Goal: Transaction & Acquisition: Purchase product/service

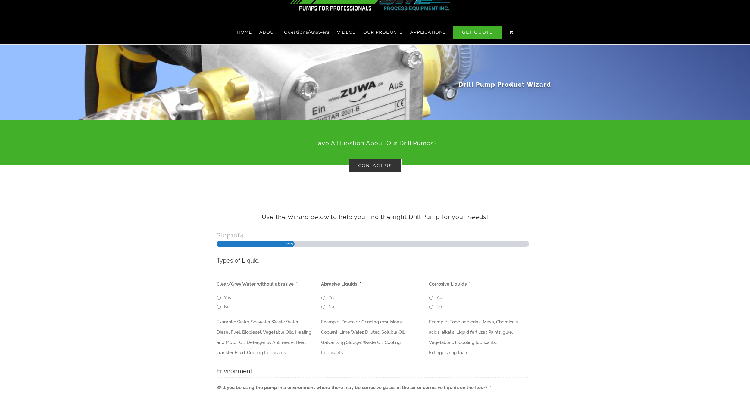
scroll to position [90, 0]
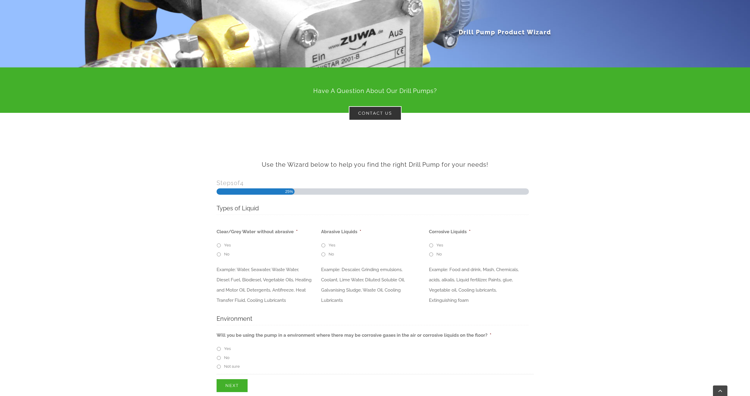
click at [322, 244] on input "Yes" at bounding box center [323, 246] width 4 height 4
radio input "true"
click at [431, 244] on input "Yes" at bounding box center [431, 246] width 4 height 4
radio input "true"
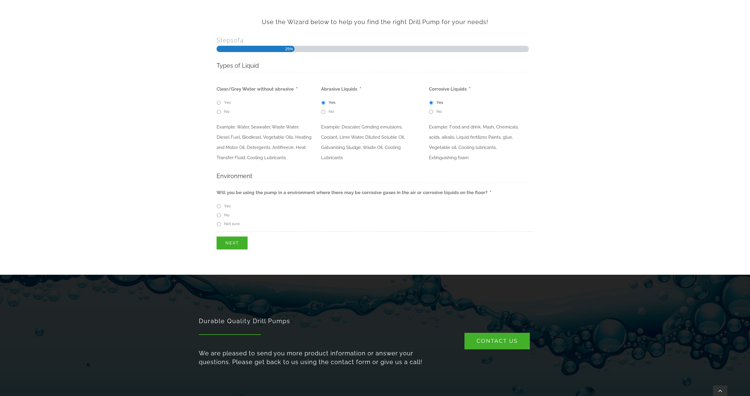
scroll to position [211, 0]
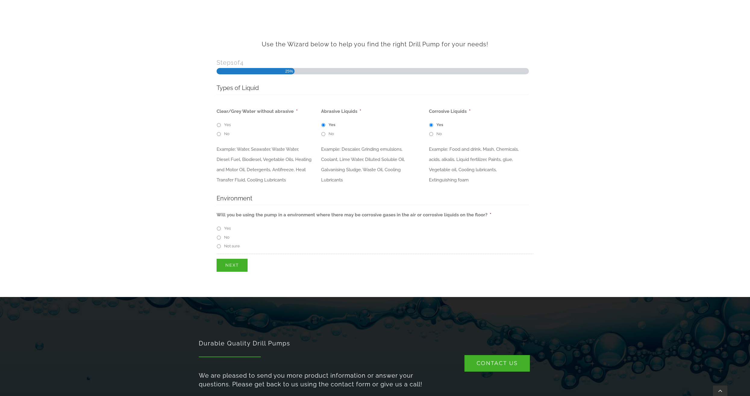
click at [218, 236] on input "No" at bounding box center [219, 238] width 4 height 4
radio input "true"
click at [232, 264] on input "Next" at bounding box center [231, 265] width 31 height 13
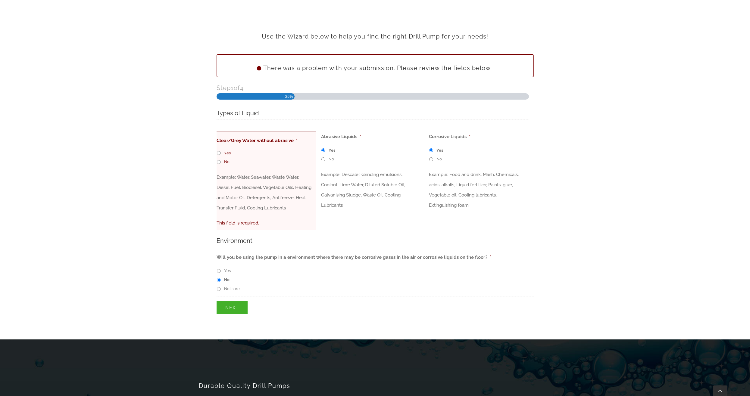
scroll to position [169, 0]
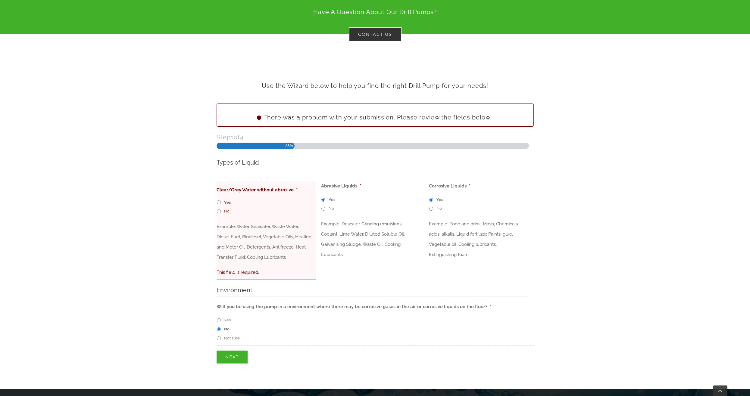
click at [219, 201] on input "Yes" at bounding box center [219, 203] width 4 height 4
radio input "true"
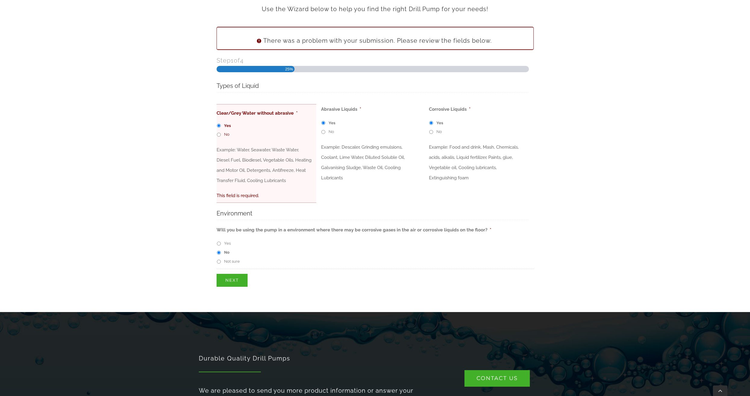
scroll to position [260, 0]
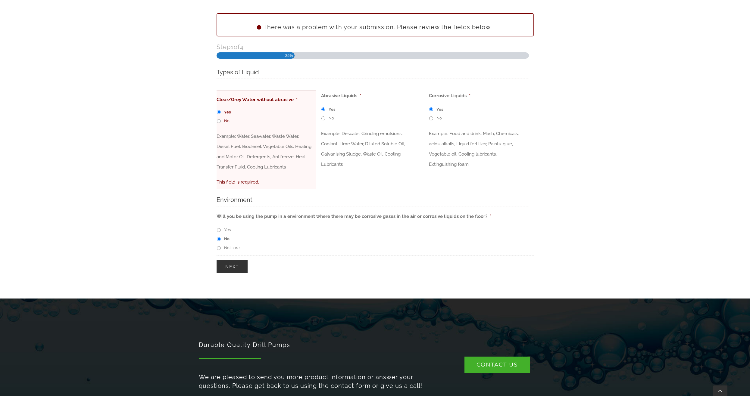
click at [230, 261] on input "Next" at bounding box center [231, 266] width 31 height 13
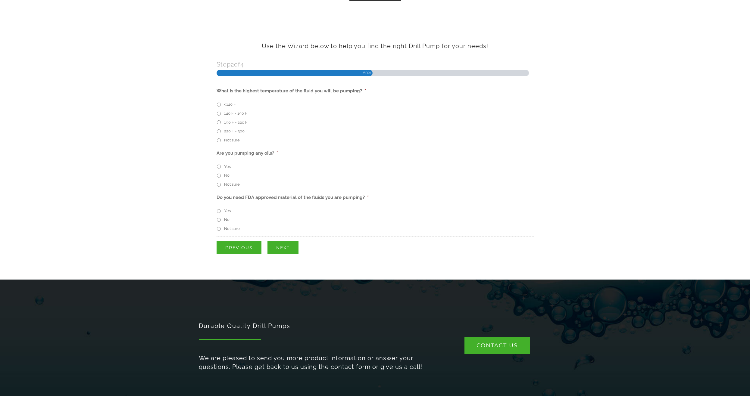
scroll to position [139, 0]
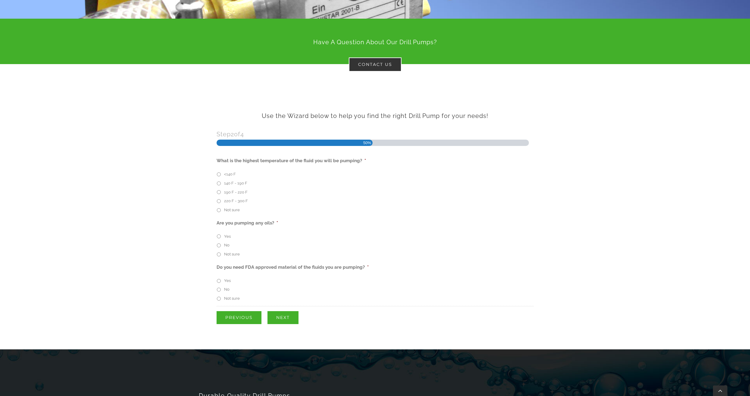
click at [219, 173] on input "<140 F" at bounding box center [219, 175] width 4 height 4
radio input "true"
click at [219, 235] on input "Yes" at bounding box center [219, 237] width 4 height 4
radio input "true"
click at [218, 288] on input "No" at bounding box center [219, 290] width 4 height 4
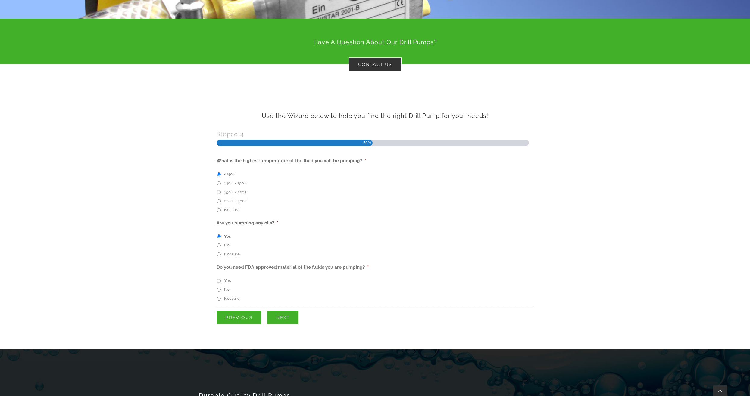
radio input "true"
click at [283, 311] on input "Next" at bounding box center [282, 317] width 31 height 13
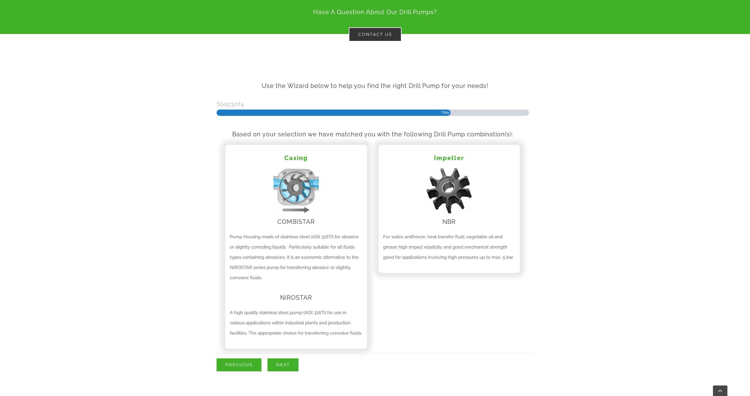
scroll to position [199, 0]
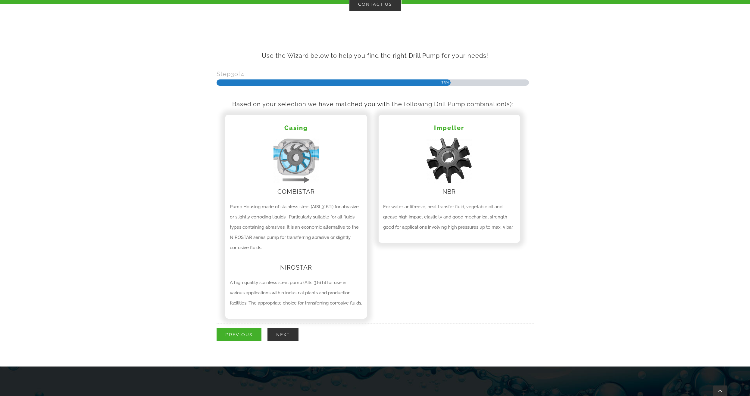
click at [285, 334] on input "Next" at bounding box center [282, 334] width 31 height 13
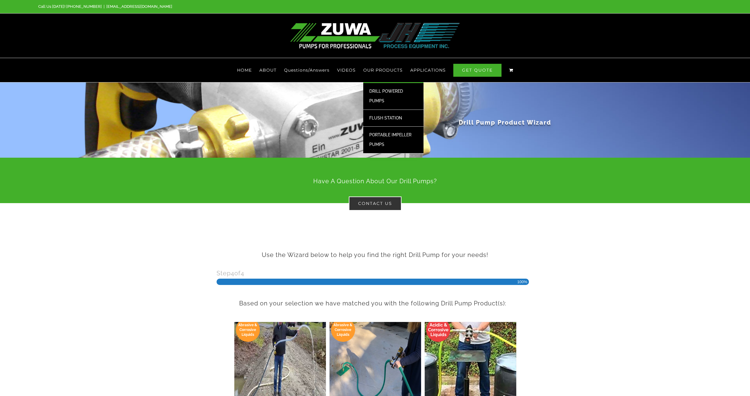
click at [379, 89] on span "DRILL POWERED PUMPS" at bounding box center [386, 96] width 34 height 14
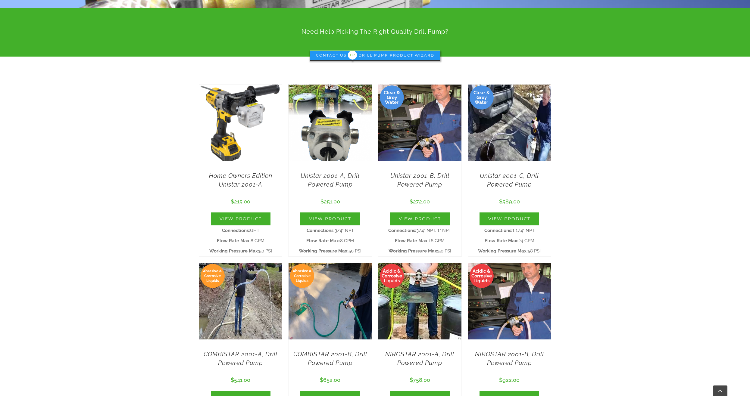
scroll to position [151, 0]
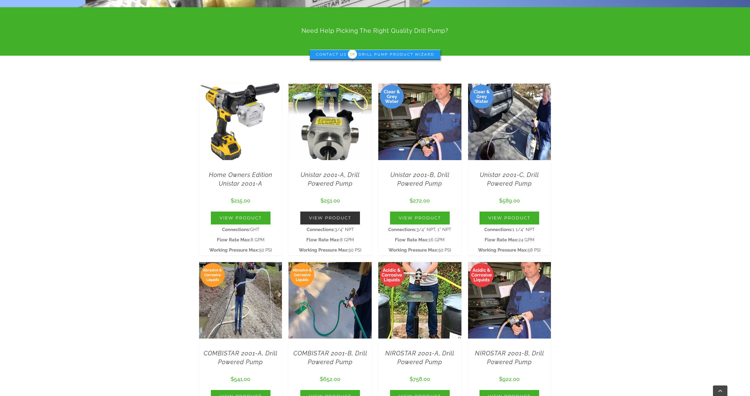
click at [331, 212] on link "View Product" at bounding box center [330, 218] width 60 height 13
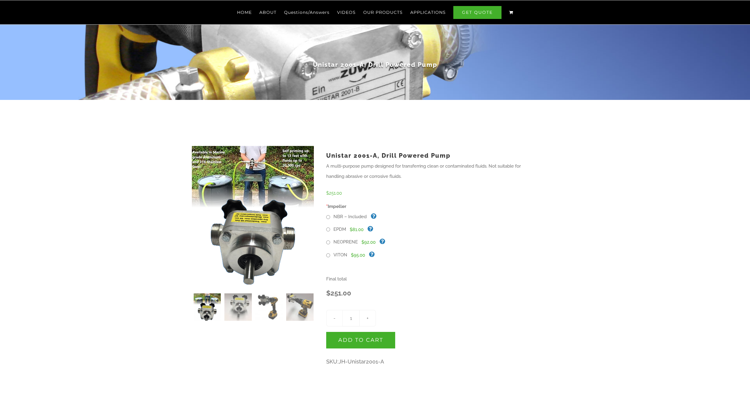
scroll to position [60, 0]
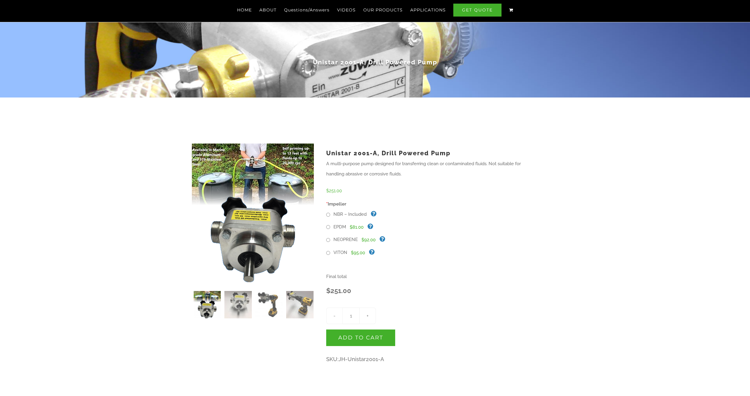
click at [327, 251] on input "VITON" at bounding box center [328, 253] width 4 height 4
radio input "true"
